Goal: Task Accomplishment & Management: Use online tool/utility

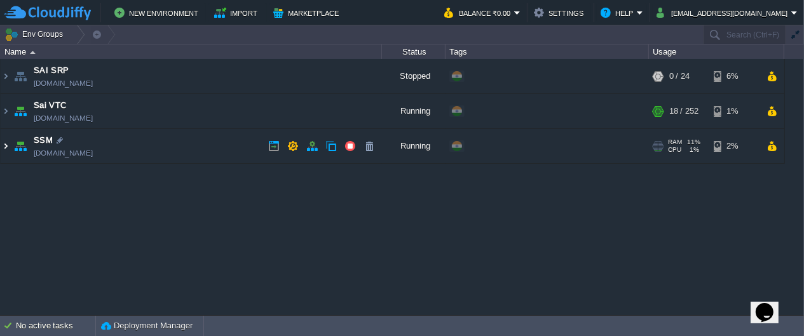
click at [4, 147] on img at bounding box center [6, 146] width 10 height 34
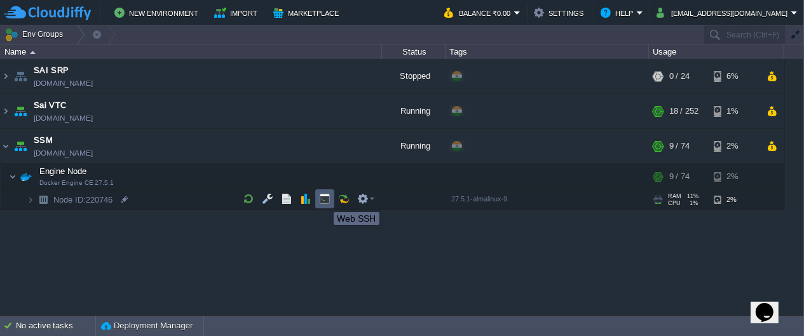
click at [324, 201] on button "button" at bounding box center [324, 198] width 11 height 11
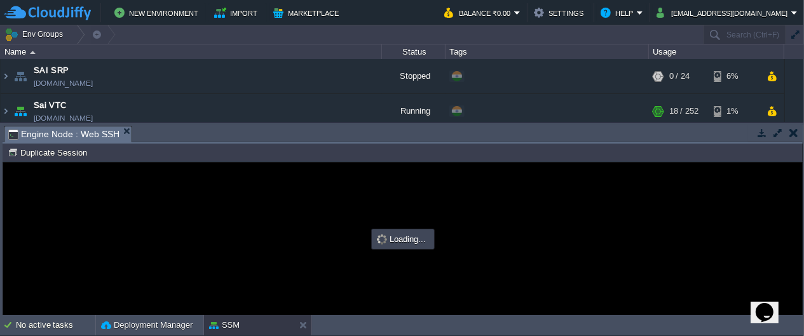
click at [762, 135] on button "button" at bounding box center [761, 132] width 11 height 11
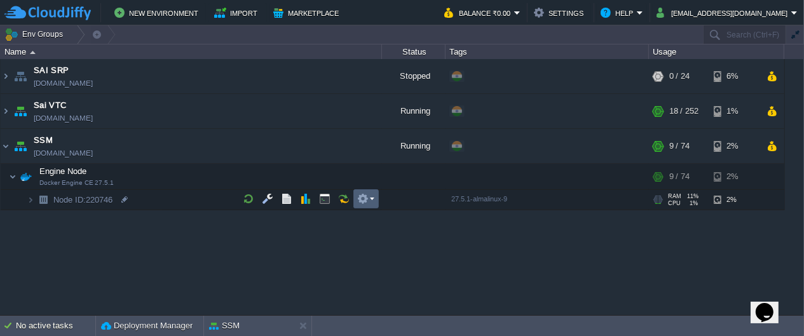
click at [360, 200] on button "button" at bounding box center [362, 198] width 11 height 11
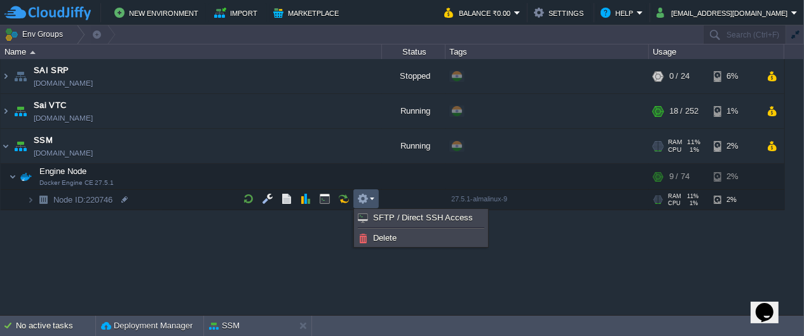
click at [154, 142] on td "SSM [DOMAIN_NAME]" at bounding box center [191, 146] width 381 height 35
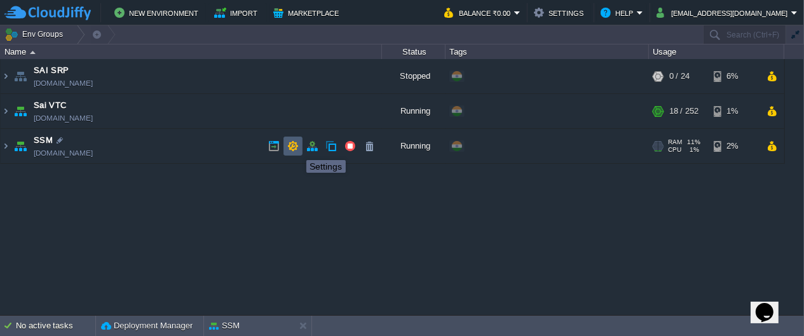
click at [297, 149] on button "button" at bounding box center [292, 145] width 11 height 11
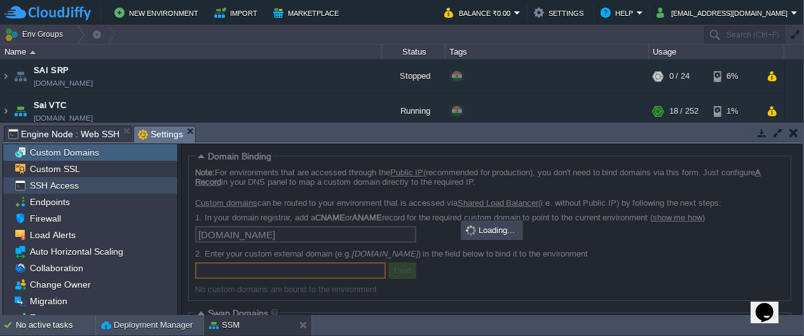
click at [78, 186] on span "SSH Access" at bounding box center [53, 185] width 53 height 11
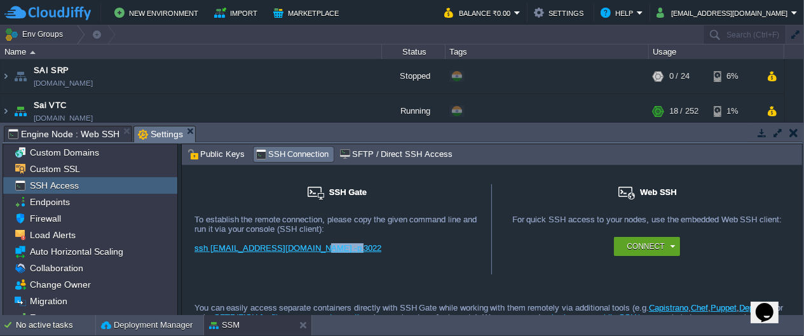
drag, startPoint x: 346, startPoint y: 248, endPoint x: 364, endPoint y: 248, distance: 18.4
click at [335, 248] on div "ssh [EMAIL_ADDRESS][DOMAIN_NAME] -p 3022" at bounding box center [336, 252] width 284 height 19
drag, startPoint x: 389, startPoint y: 248, endPoint x: 314, endPoint y: 245, distance: 74.4
click at [388, 248] on div "ssh [EMAIL_ADDRESS][DOMAIN_NAME] -p 3022" at bounding box center [336, 252] width 284 height 19
drag, startPoint x: 337, startPoint y: 249, endPoint x: 195, endPoint y: 251, distance: 142.3
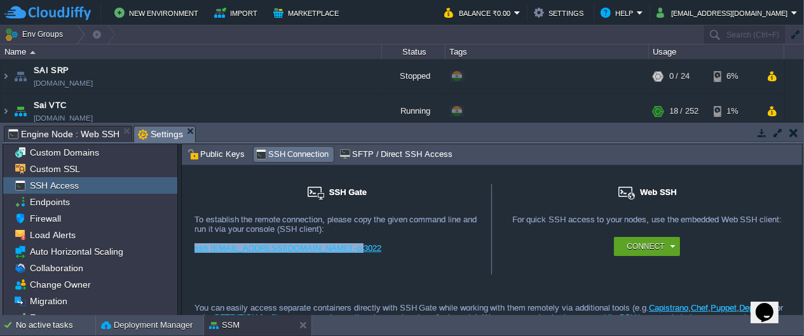
click at [195, 251] on div "ssh [EMAIL_ADDRESS][DOMAIN_NAME] -p 3022" at bounding box center [336, 252] width 284 height 19
copy link "ssh [EMAIL_ADDRESS][DOMAIN_NAME] -p 3022"
click at [433, 255] on div "ssh [EMAIL_ADDRESS][DOMAIN_NAME] -p 3022" at bounding box center [336, 252] width 284 height 19
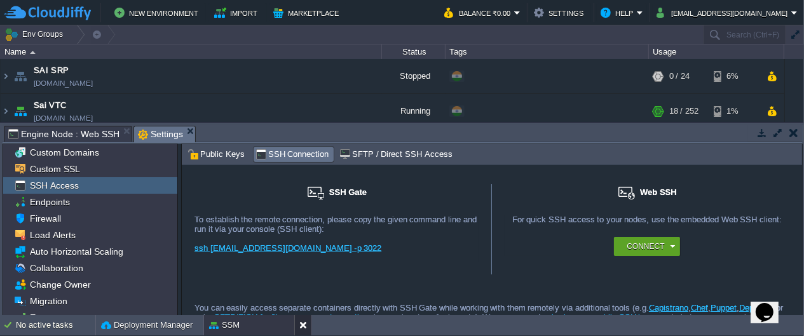
click at [301, 323] on button at bounding box center [305, 325] width 13 height 13
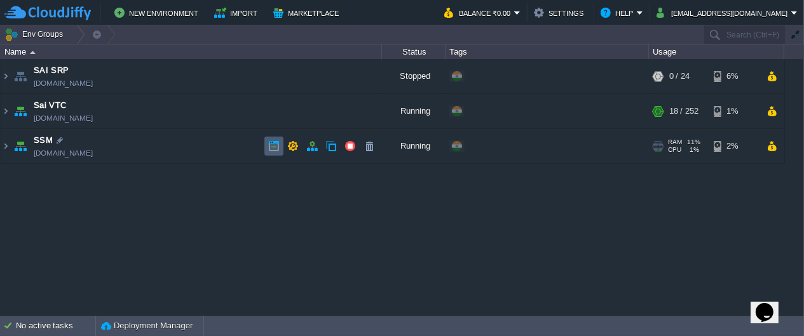
click at [273, 149] on button "button" at bounding box center [273, 145] width 11 height 11
drag, startPoint x: 5, startPoint y: 144, endPoint x: 74, endPoint y: 225, distance: 105.9
click at [4, 144] on img at bounding box center [6, 146] width 10 height 34
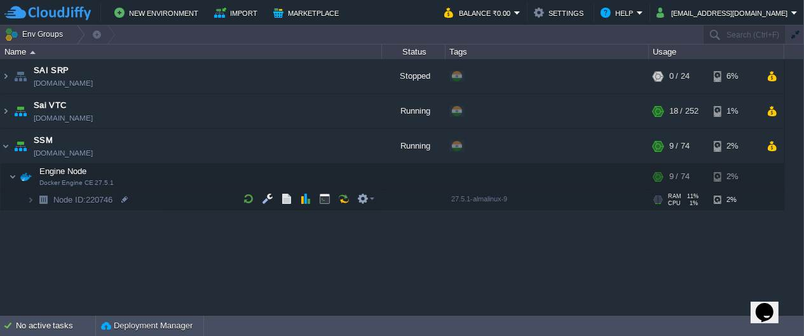
click at [410, 262] on div "SAI SRP [DOMAIN_NAME] Stopped + Add to Env Group RAM 0% CPU 0% 0 / 24 6% Sai VT…" at bounding box center [402, 187] width 804 height 256
click at [539, 235] on div "SAI SRP [DOMAIN_NAME] Stopped + Add to Env Group RAM 0% CPU 0% 0 / 24 6% Sai VT…" at bounding box center [402, 187] width 804 height 256
